Goal: Information Seeking & Learning: Learn about a topic

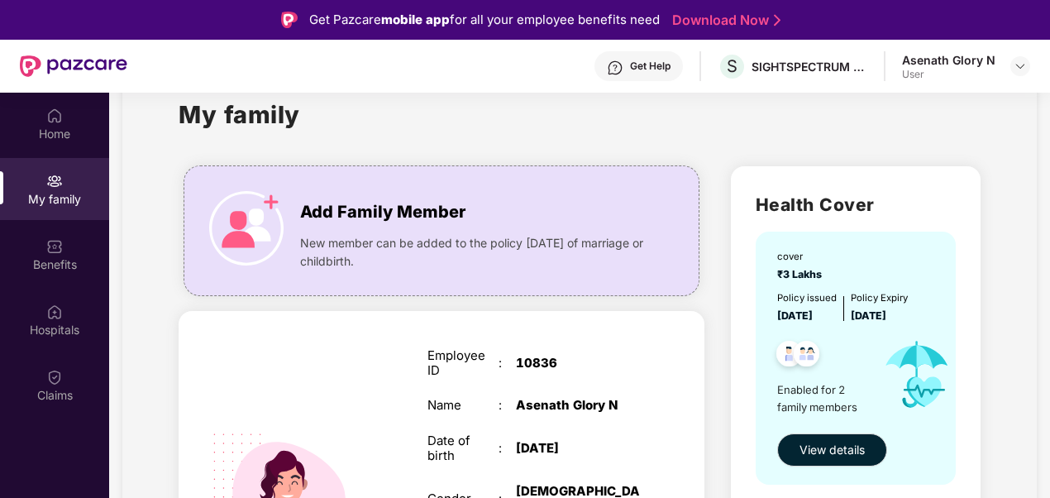
scroll to position [33, 0]
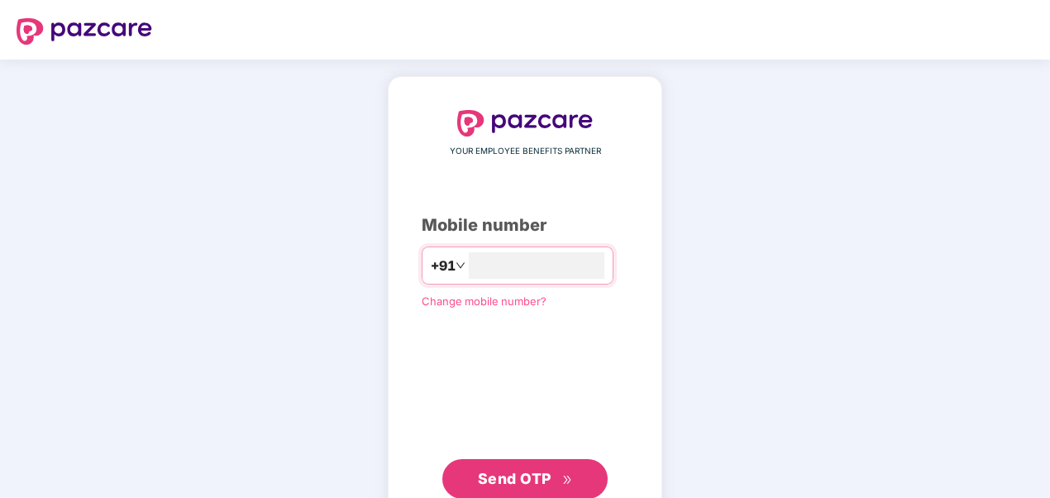
type input "**********"
click at [540, 478] on span "Send OTP" at bounding box center [515, 476] width 74 height 17
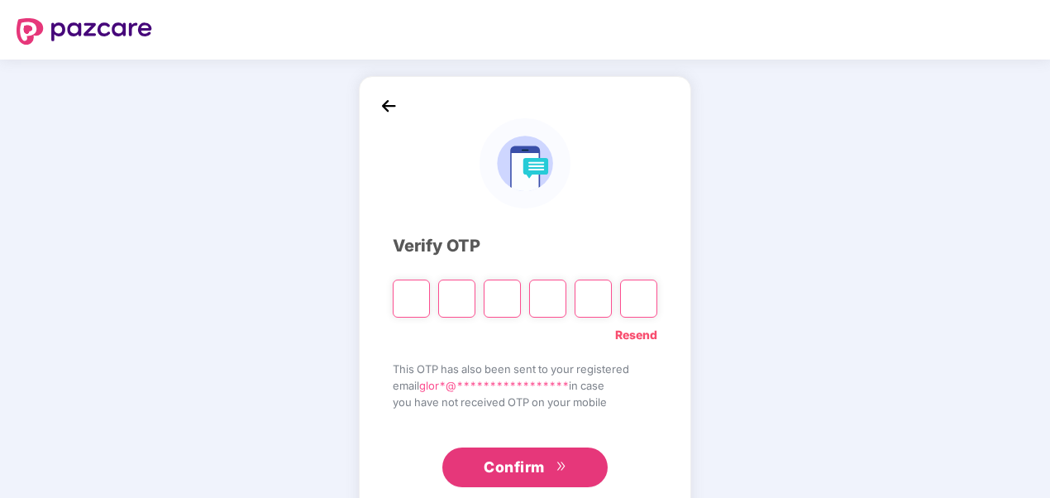
type input "*"
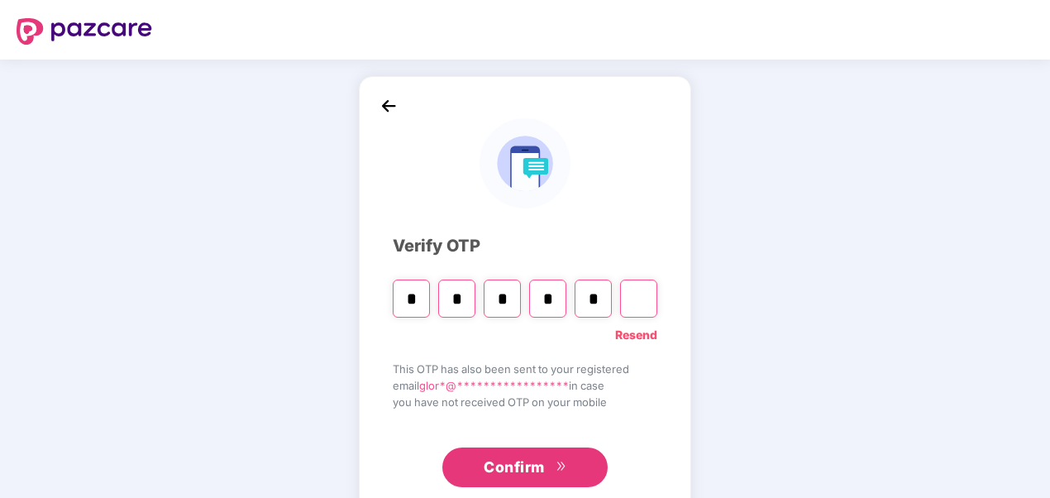
type input "*"
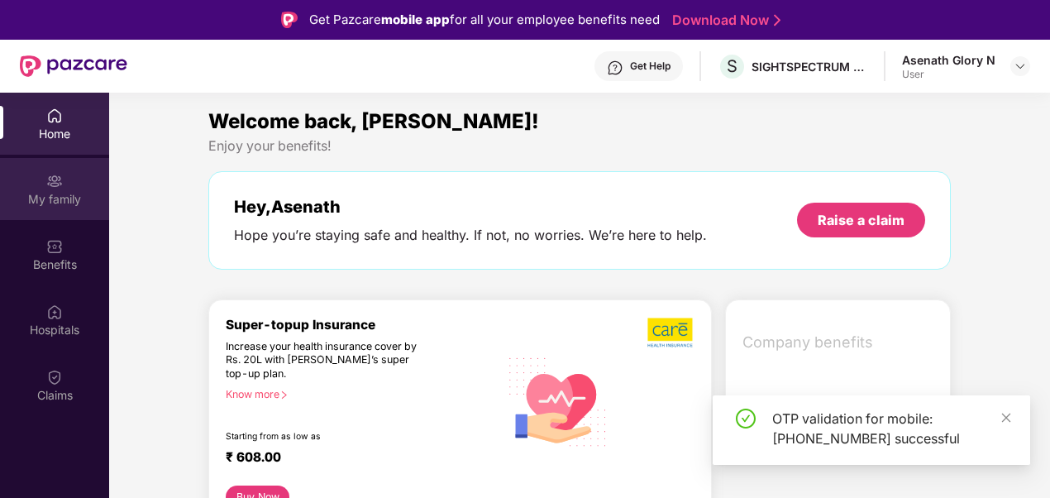
click at [49, 198] on div "My family" at bounding box center [54, 199] width 109 height 17
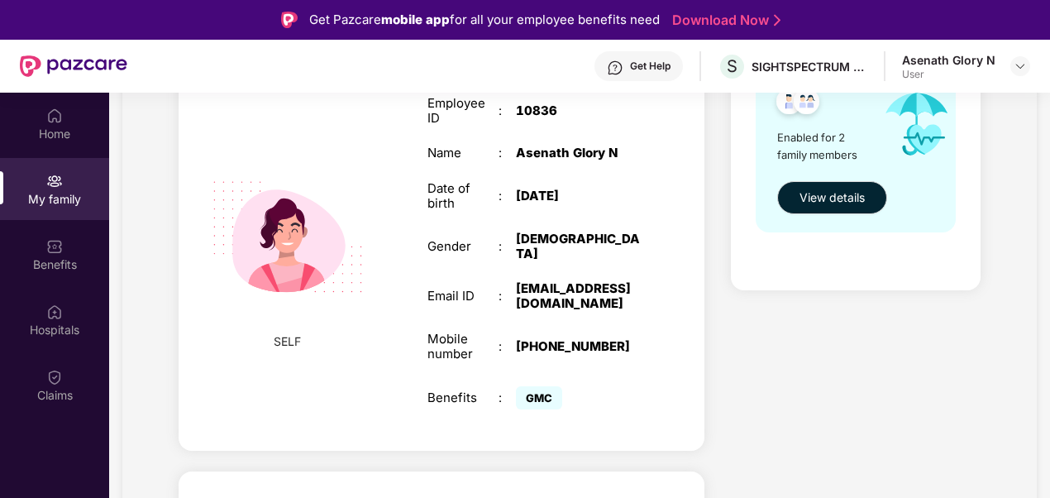
scroll to position [260, 0]
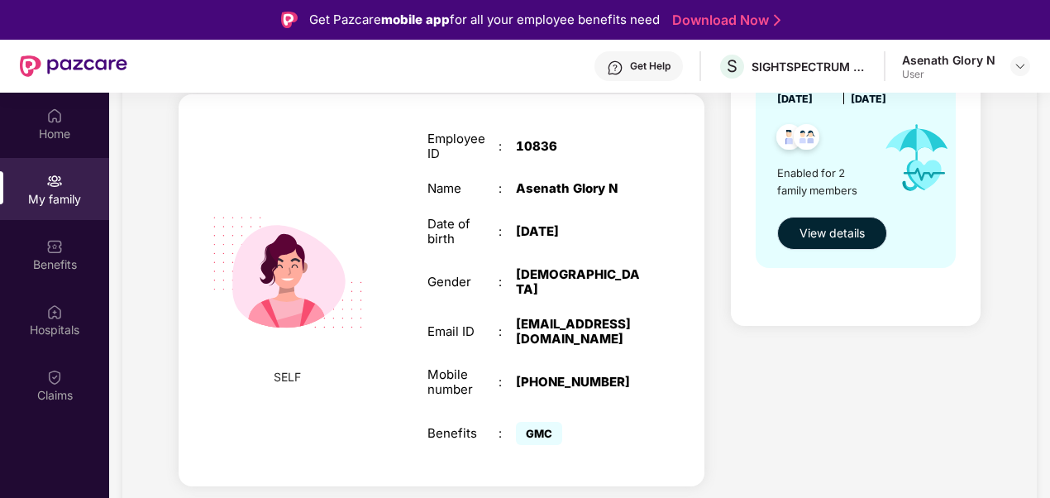
click at [833, 226] on span "View details" at bounding box center [831, 233] width 65 height 18
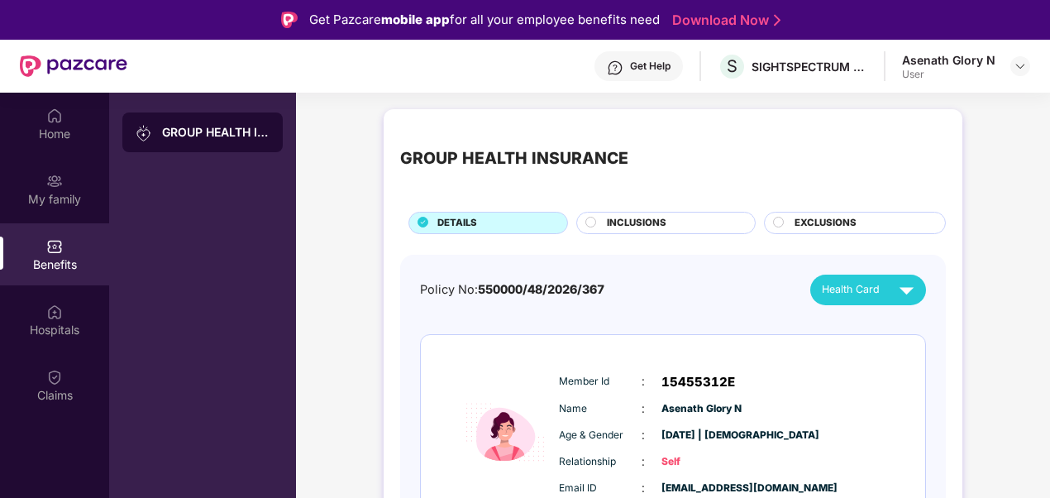
click at [857, 225] on div "EXCLUSIONS" at bounding box center [861, 224] width 150 height 17
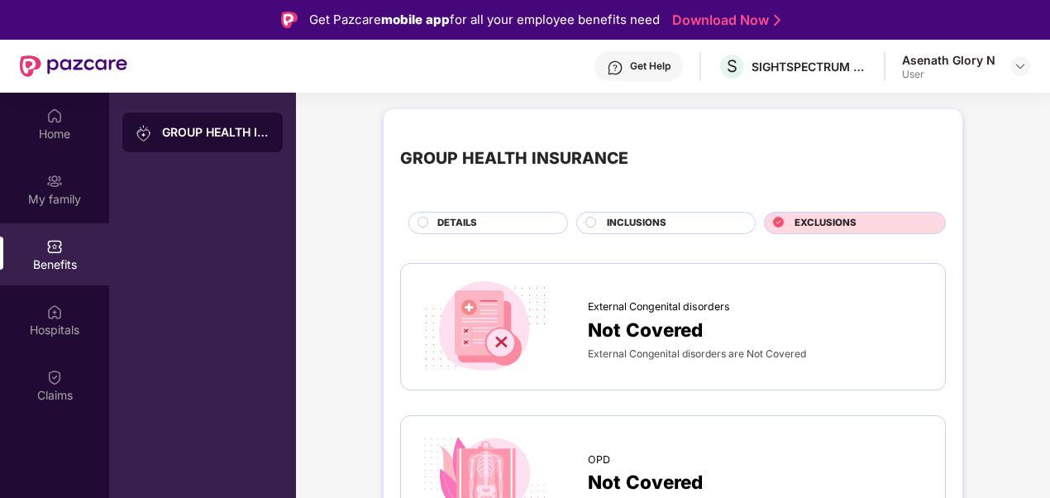
click at [655, 216] on span "INCLUSIONS" at bounding box center [637, 223] width 60 height 15
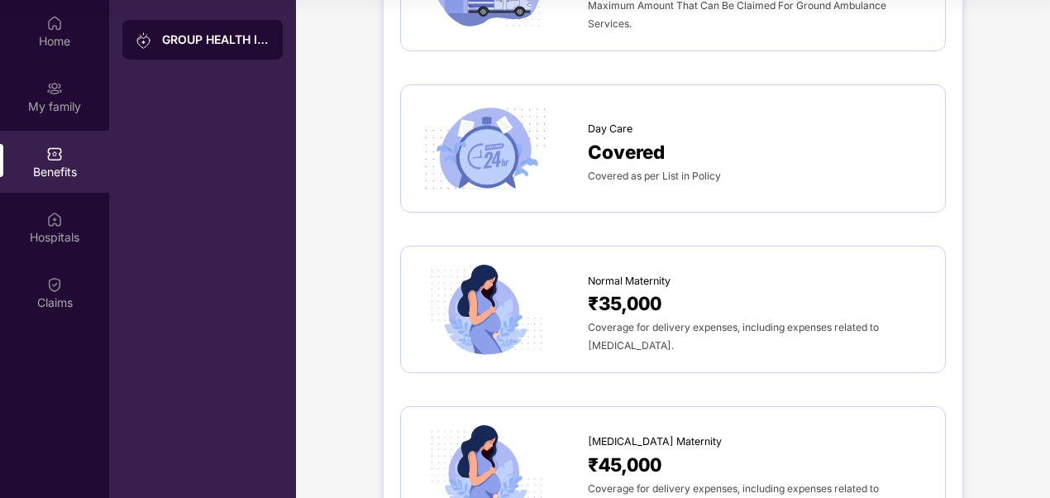
scroll to position [1329, 0]
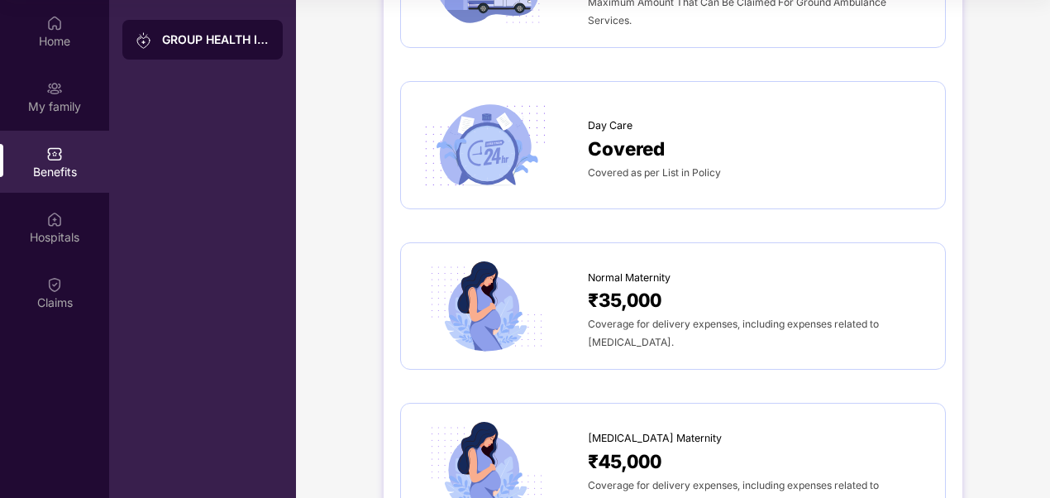
click at [931, 330] on div "Normal Maternity ₹35,000 Coverage for delivery expenses, including expenses rel…" at bounding box center [673, 306] width 546 height 128
